Goal: Transaction & Acquisition: Purchase product/service

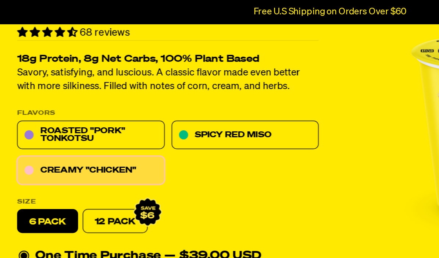
scroll to position [64, 0]
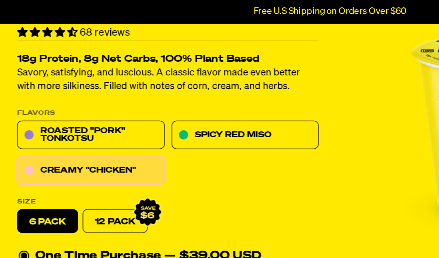
click at [55, 82] on p "Packets" at bounding box center [56, 84] width 25 height 6
